Goal: Task Accomplishment & Management: Manage account settings

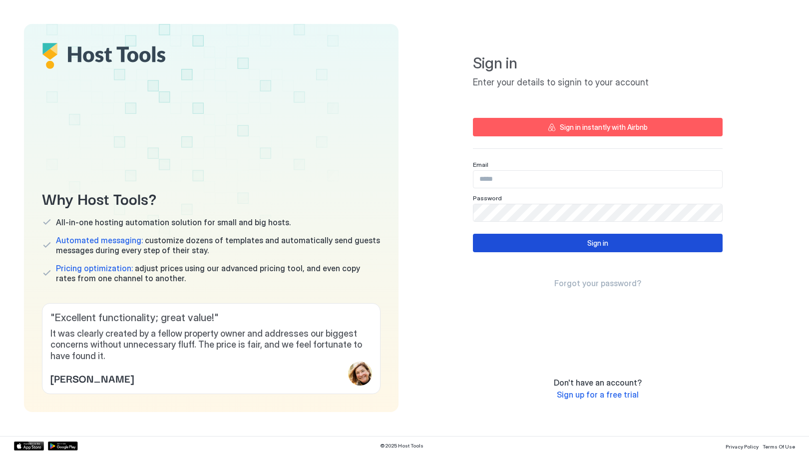
type input "**********"
click at [595, 243] on div "Sign in" at bounding box center [597, 243] width 21 height 10
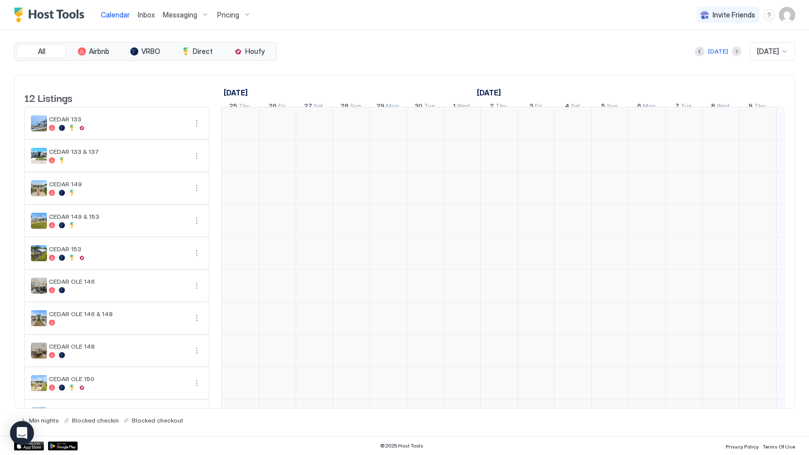
scroll to position [0, 555]
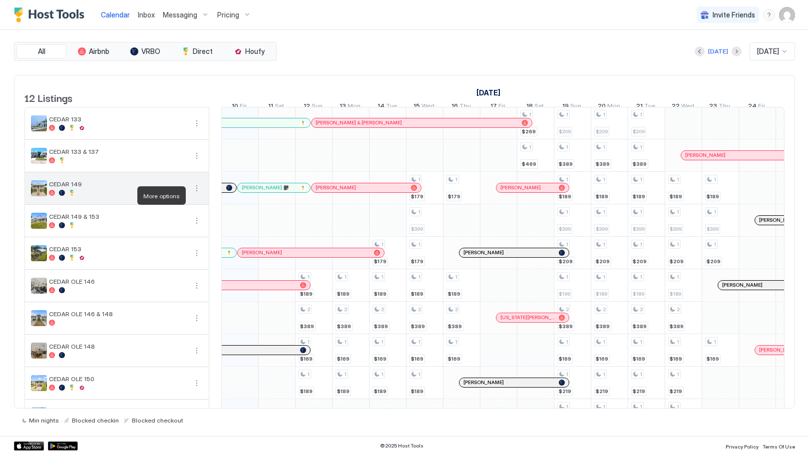
click at [197, 194] on button "More options" at bounding box center [197, 188] width 12 height 12
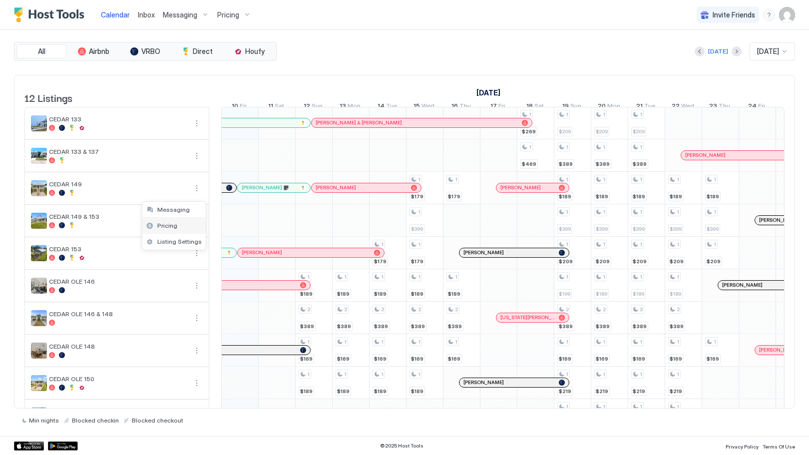
click at [180, 223] on div "Pricing" at bounding box center [173, 226] width 63 height 16
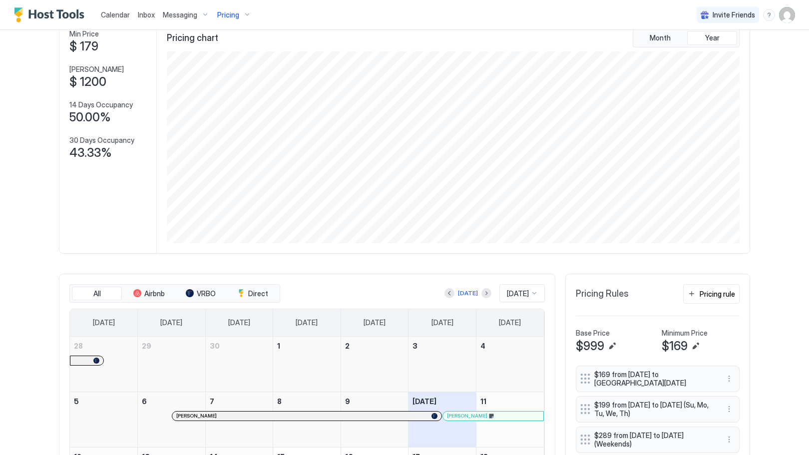
scroll to position [150, 0]
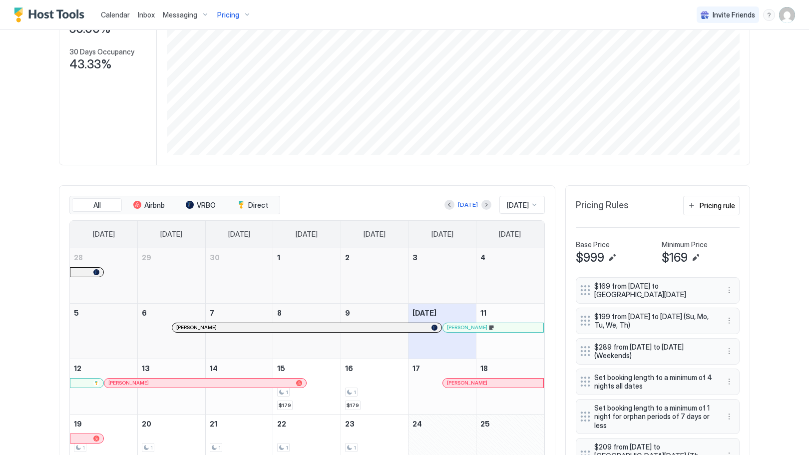
click at [531, 209] on div at bounding box center [534, 205] width 8 height 8
click at [517, 320] on span "[DATE]" at bounding box center [516, 316] width 20 height 7
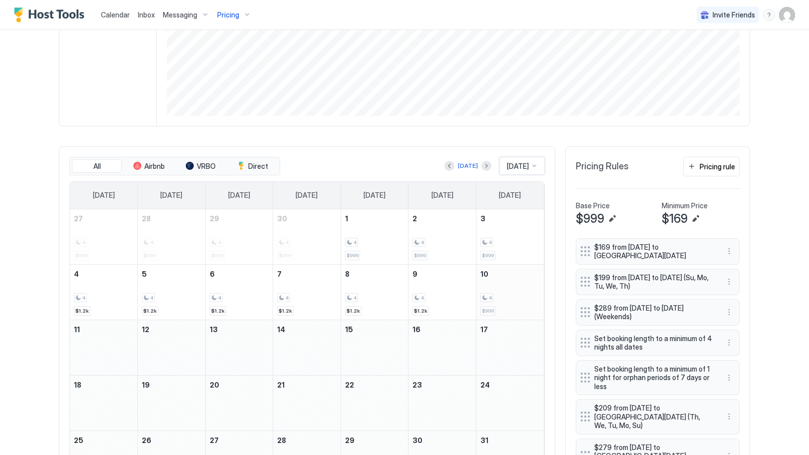
scroll to position [200, 0]
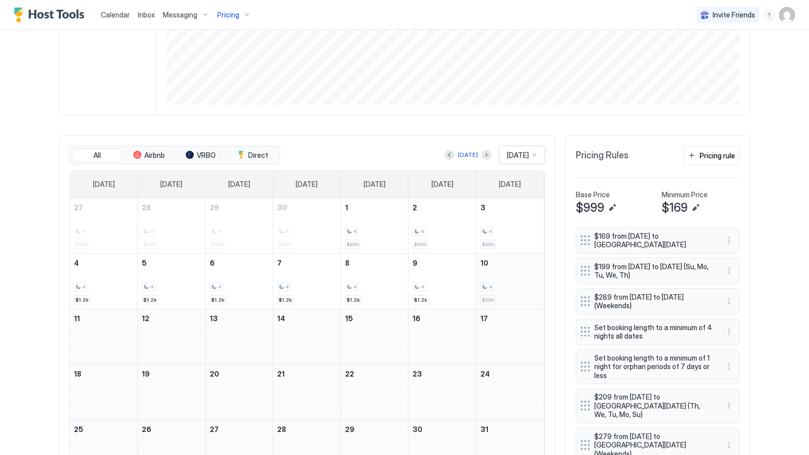
click at [502, 292] on div "4" at bounding box center [509, 286] width 59 height 9
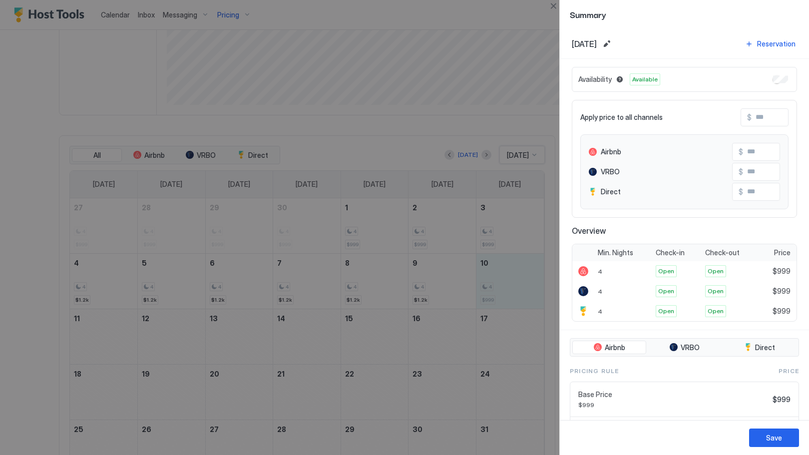
click at [761, 119] on input "Input Field" at bounding box center [791, 117] width 80 height 17
type input "*"
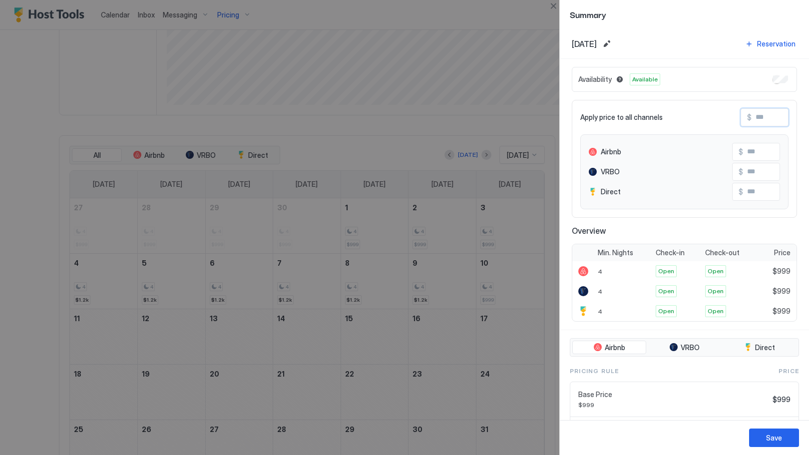
type input "*"
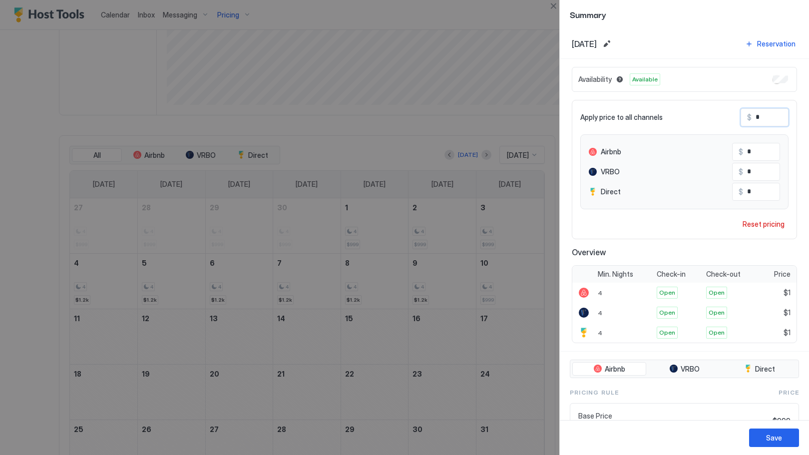
type input "**"
type input "***"
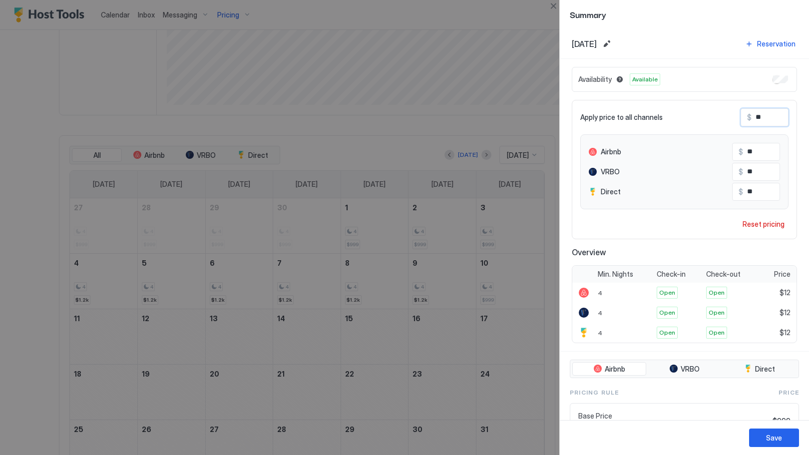
type input "***"
type input "****"
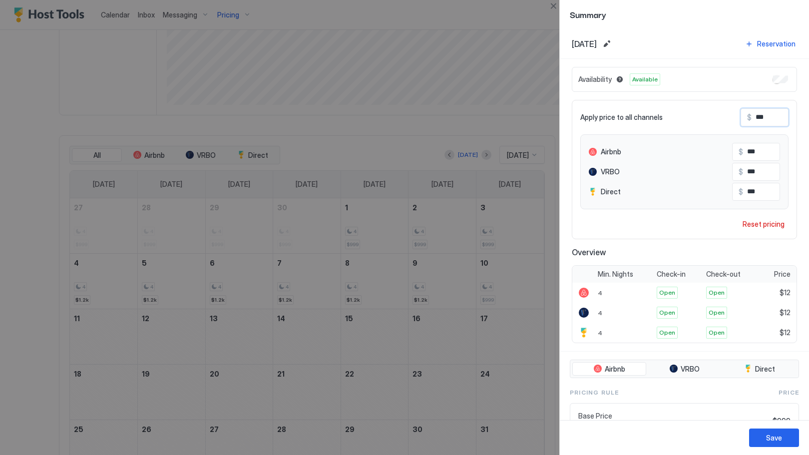
type input "****"
click at [780, 442] on div "Save" at bounding box center [774, 437] width 16 height 10
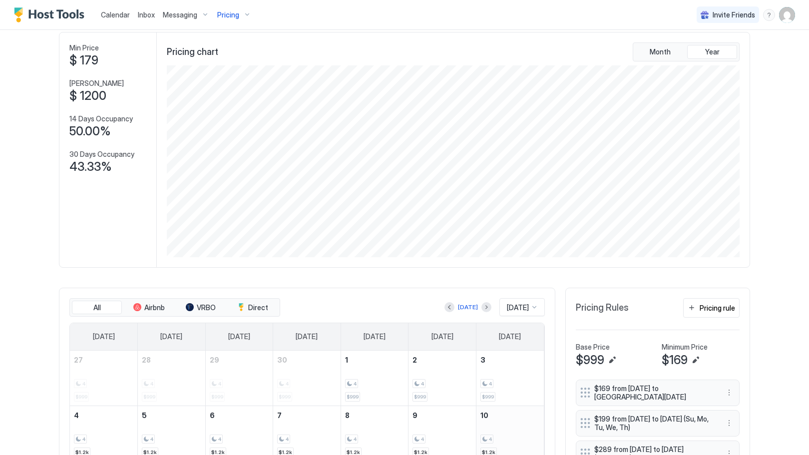
scroll to position [0, 0]
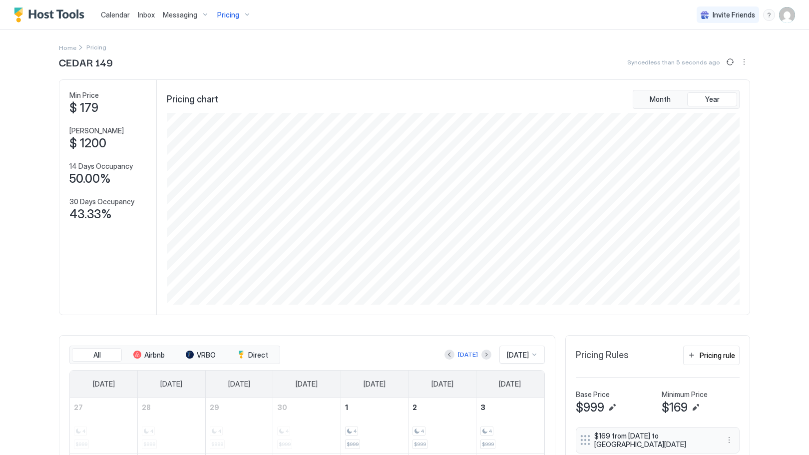
click at [232, 14] on span "Pricing" at bounding box center [228, 14] width 22 height 9
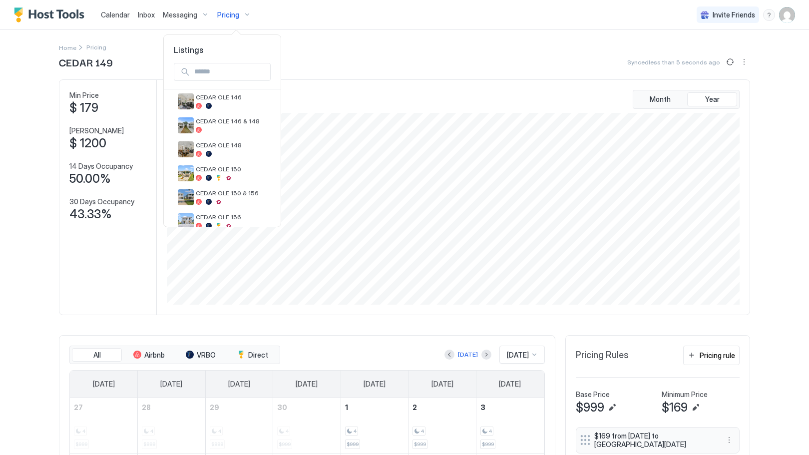
scroll to position [190, 0]
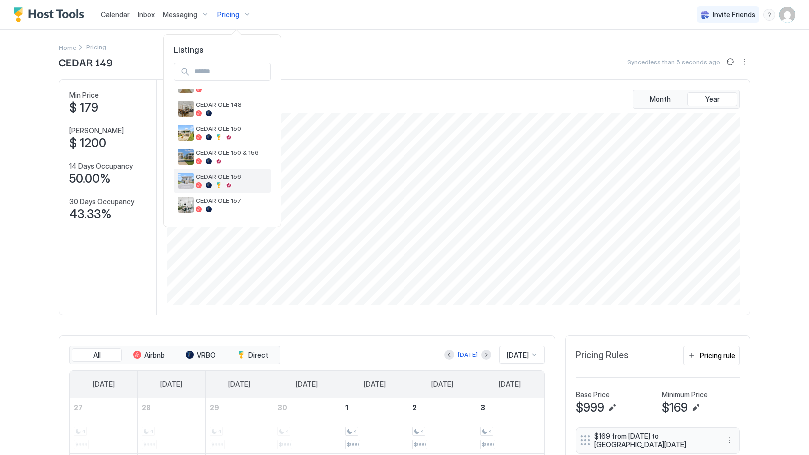
click at [230, 181] on div "CEDAR OLE 156" at bounding box center [231, 180] width 71 height 15
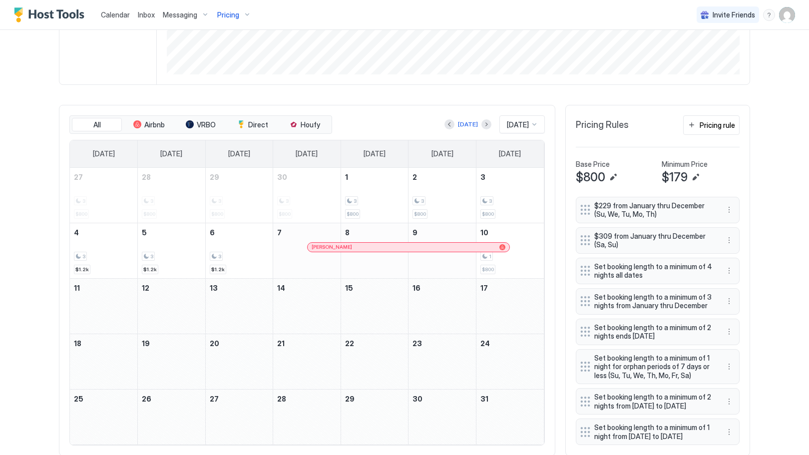
scroll to position [250, 0]
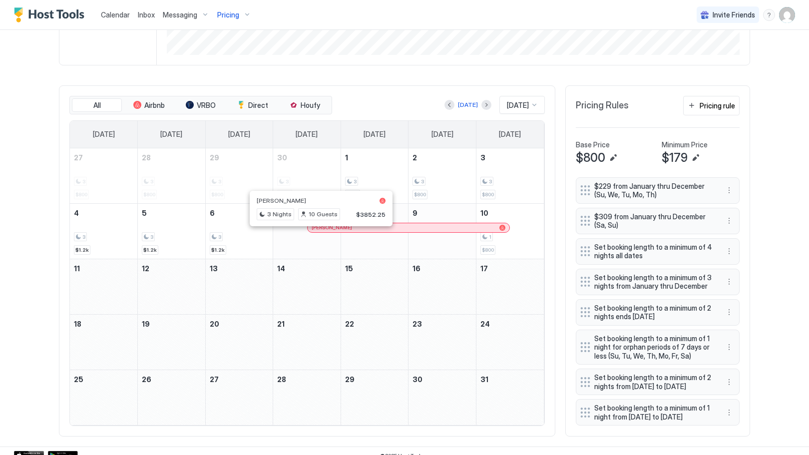
click at [315, 232] on div at bounding box center [319, 228] width 8 height 8
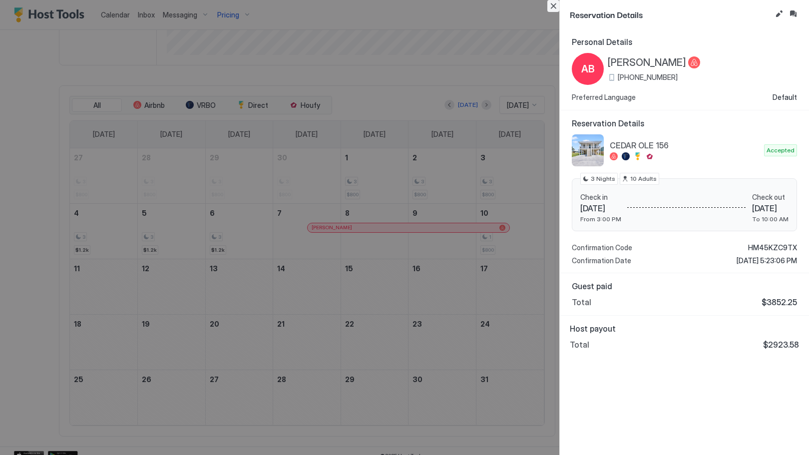
click at [550, 8] on button "Close" at bounding box center [553, 6] width 12 height 12
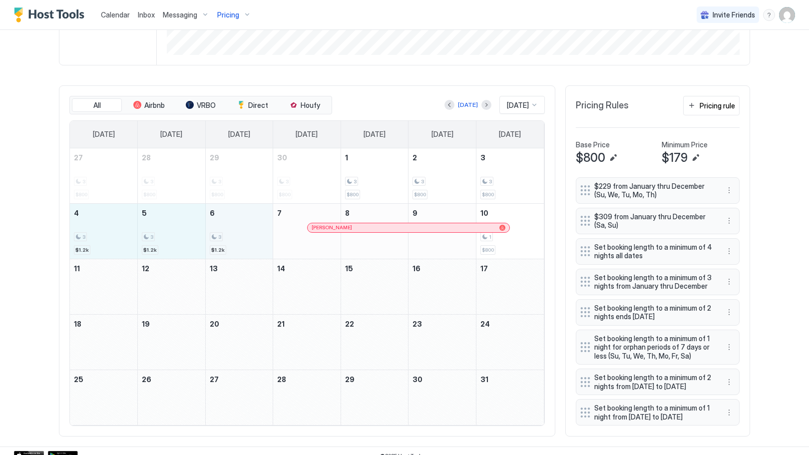
drag, startPoint x: 102, startPoint y: 240, endPoint x: 230, endPoint y: 237, distance: 127.3
click at [230, 237] on tr "4 3 $1.2k 5 3 $1.2k 6 3 $1.2k 7 [PERSON_NAME] 8 9 10 1 $800" at bounding box center [307, 230] width 474 height 55
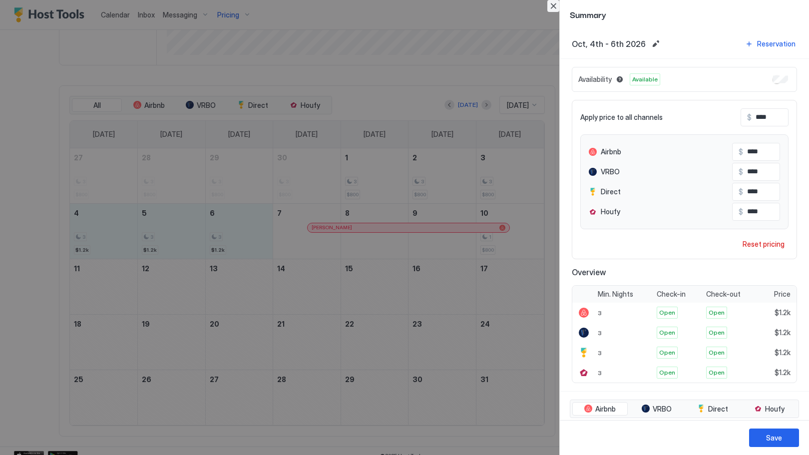
click at [550, 6] on button "Close" at bounding box center [553, 6] width 12 height 12
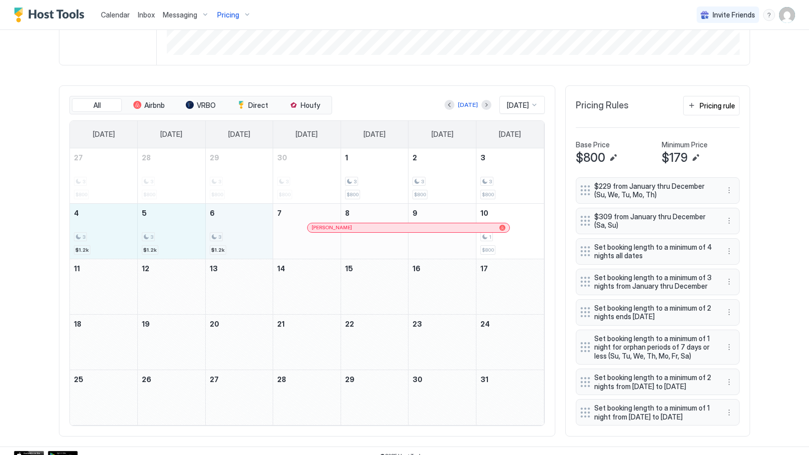
drag, startPoint x: 107, startPoint y: 242, endPoint x: 234, endPoint y: 252, distance: 127.2
click at [234, 252] on tr "4 3 $1.2k 5 3 $1.2k 6 3 $1.2k 7 [PERSON_NAME] 8 9 10 1 $800" at bounding box center [307, 230] width 474 height 55
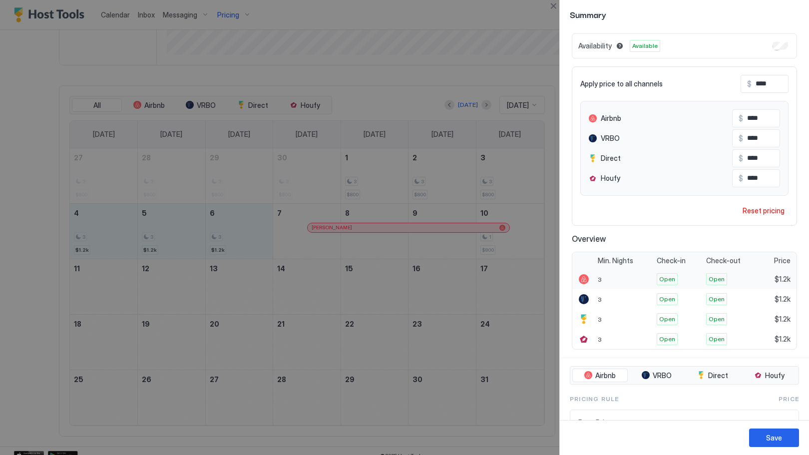
scroll to position [0, 0]
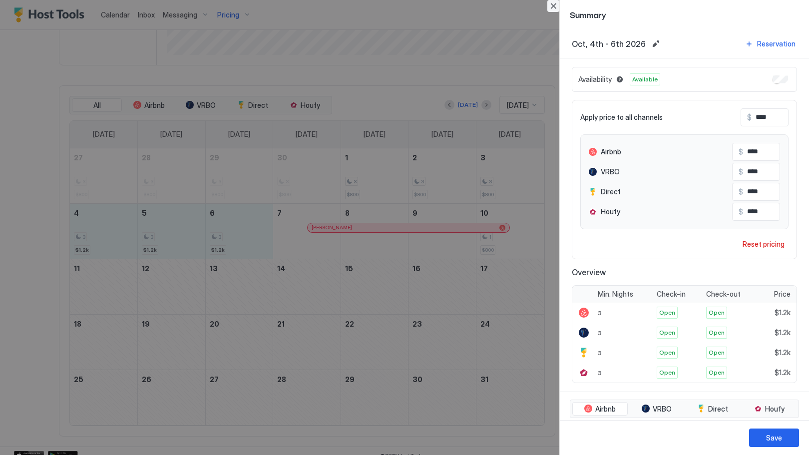
click at [551, 8] on button "Close" at bounding box center [553, 6] width 12 height 12
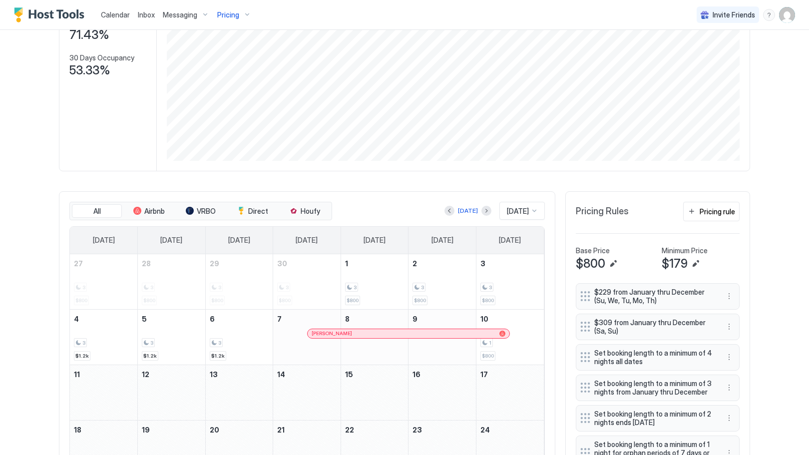
scroll to position [134, 0]
